Goal: Navigation & Orientation: Find specific page/section

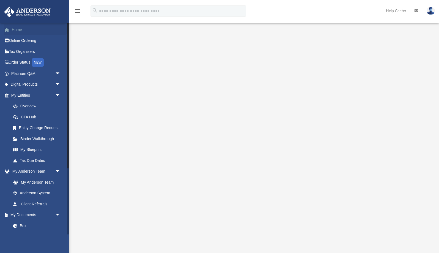
click at [13, 28] on link "Home" at bounding box center [36, 29] width 65 height 11
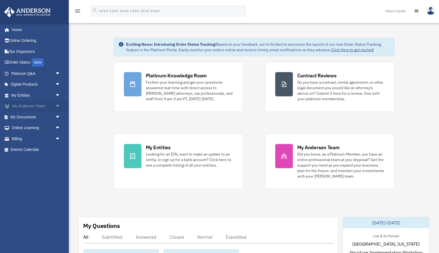
click at [23, 106] on link "My Anderson Team arrow_drop_down" at bounding box center [36, 106] width 65 height 11
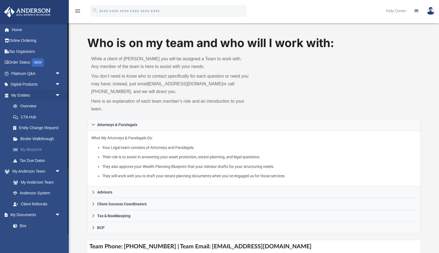
click at [29, 147] on link "My Blueprint" at bounding box center [38, 149] width 61 height 11
